Goal: Check status: Check status

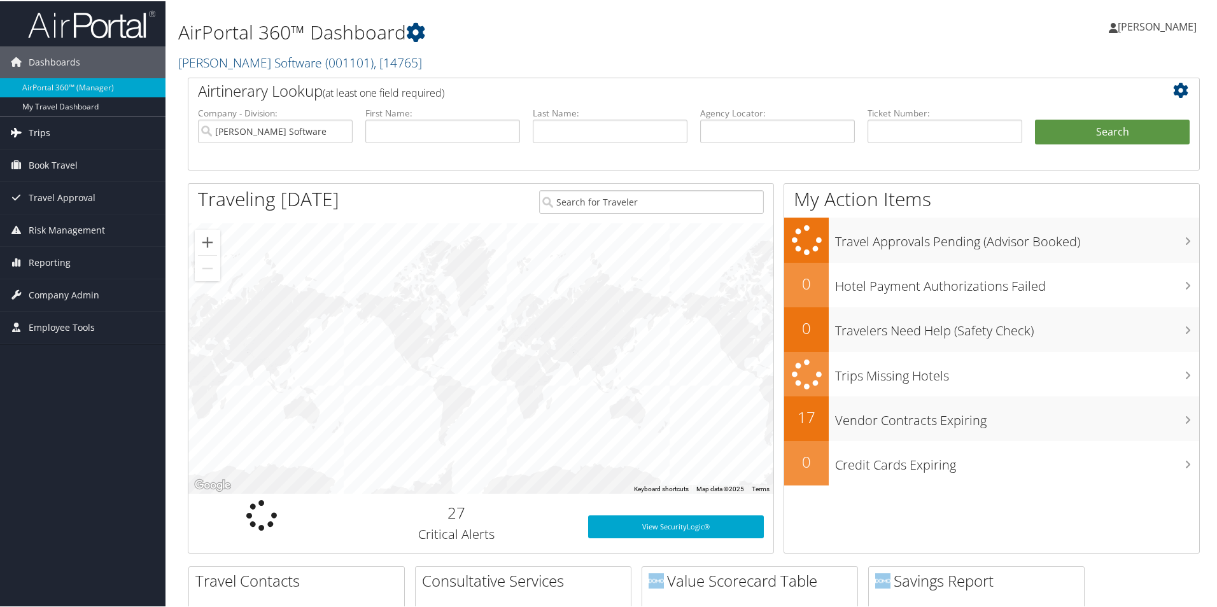
click at [45, 129] on span "Trips" at bounding box center [40, 132] width 22 height 32
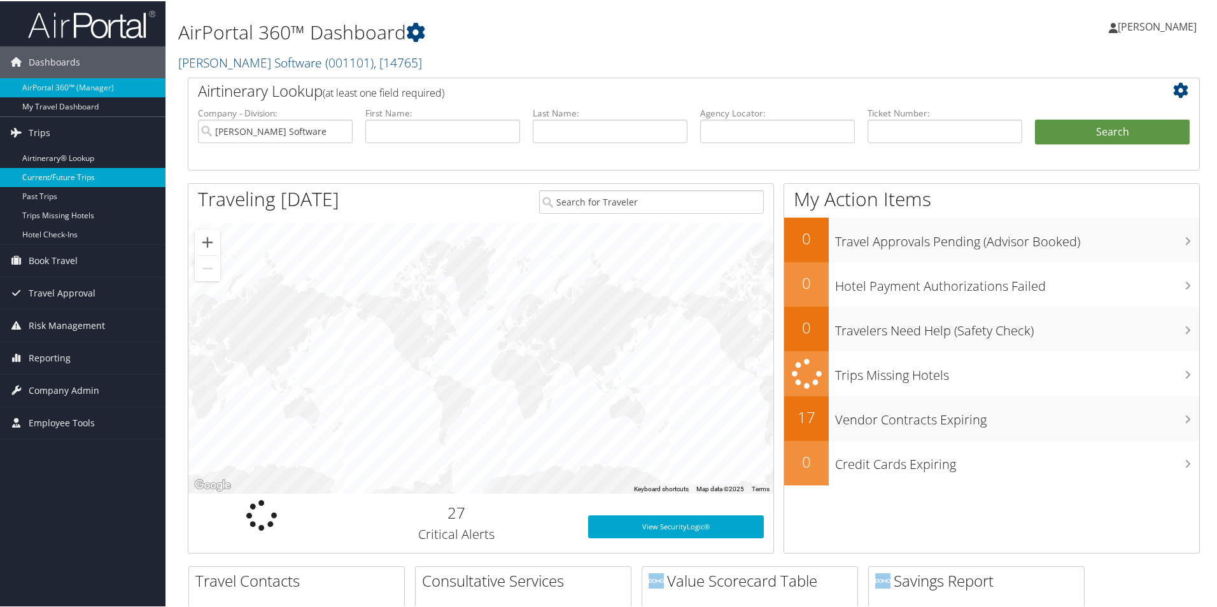
click at [43, 174] on link "Current/Future Trips" at bounding box center [83, 176] width 166 height 19
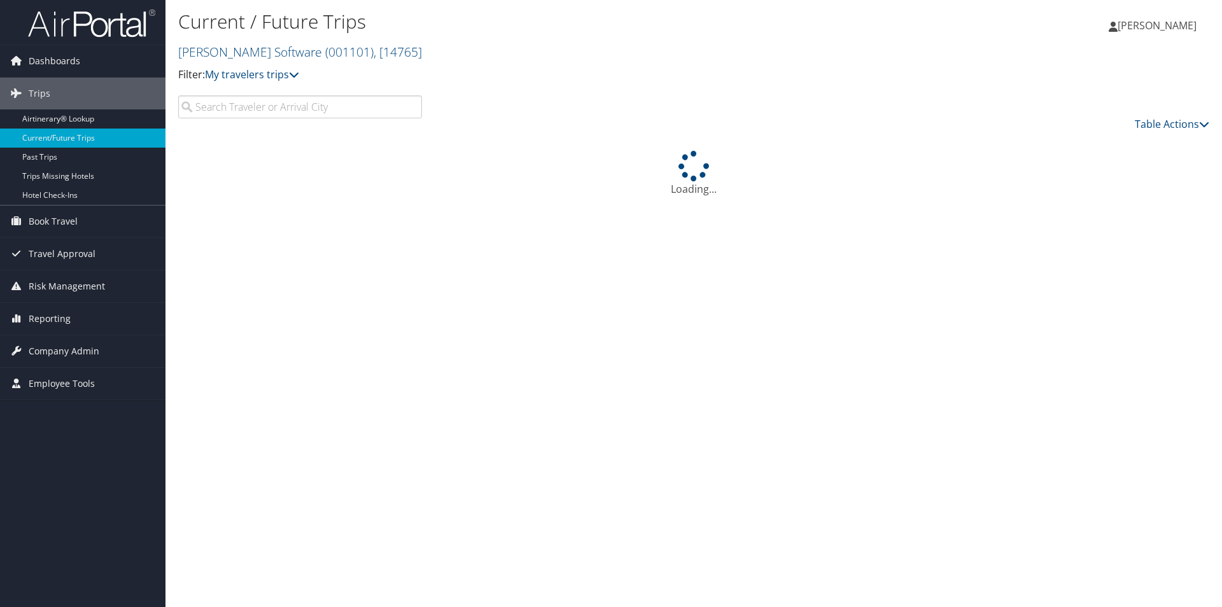
click at [282, 108] on input "search" at bounding box center [300, 107] width 244 height 23
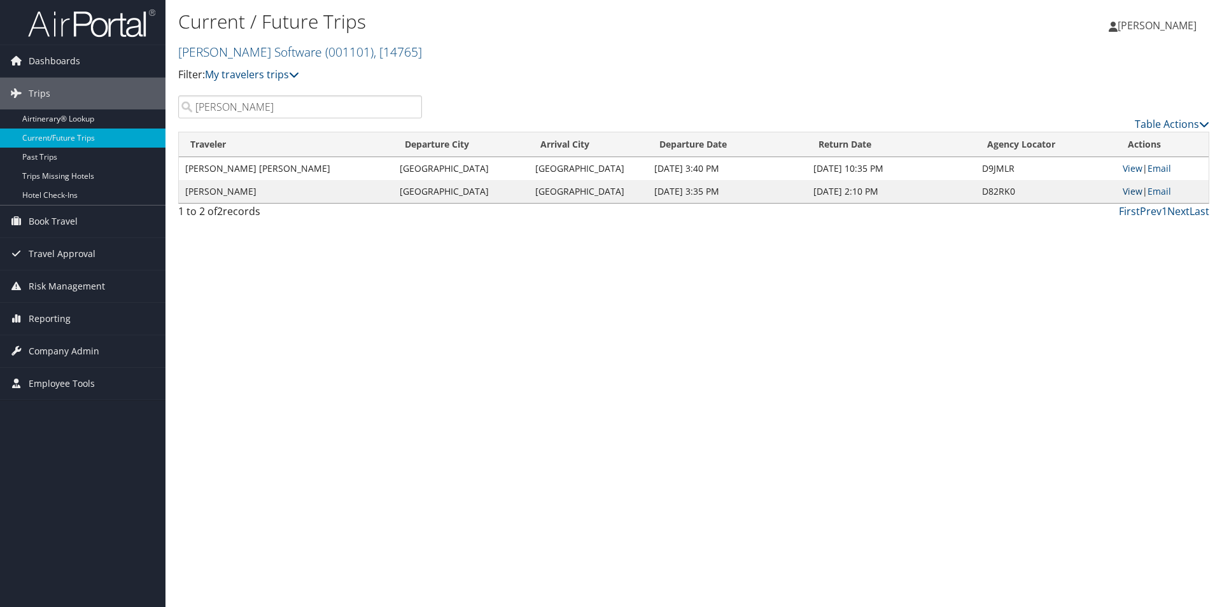
type input "mcleod"
click at [1128, 190] on link "View" at bounding box center [1133, 191] width 20 height 12
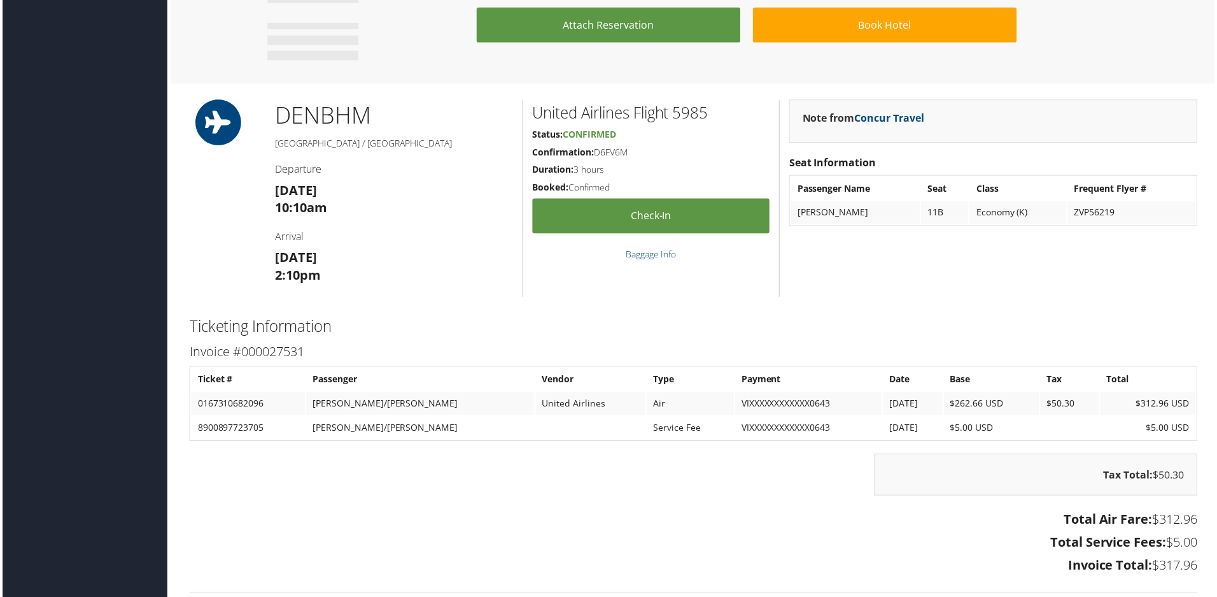
scroll to position [955, 0]
